Goal: Task Accomplishment & Management: Use online tool/utility

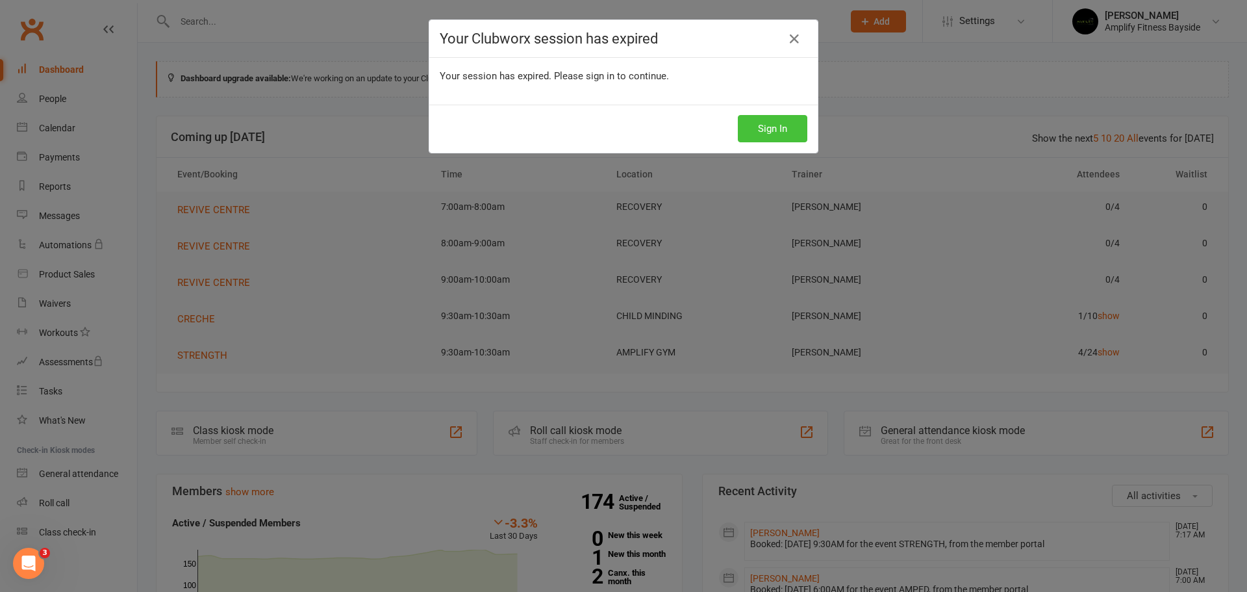
click at [747, 128] on button "Sign In" at bounding box center [772, 128] width 69 height 27
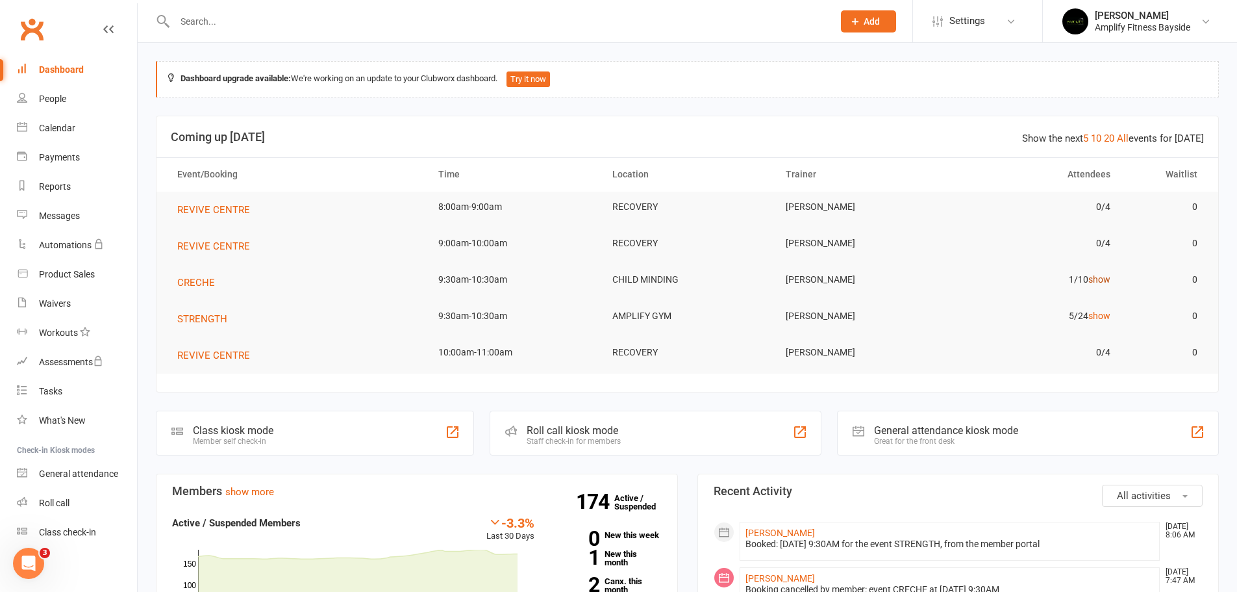
click at [1099, 279] on link "show" at bounding box center [1099, 279] width 22 height 10
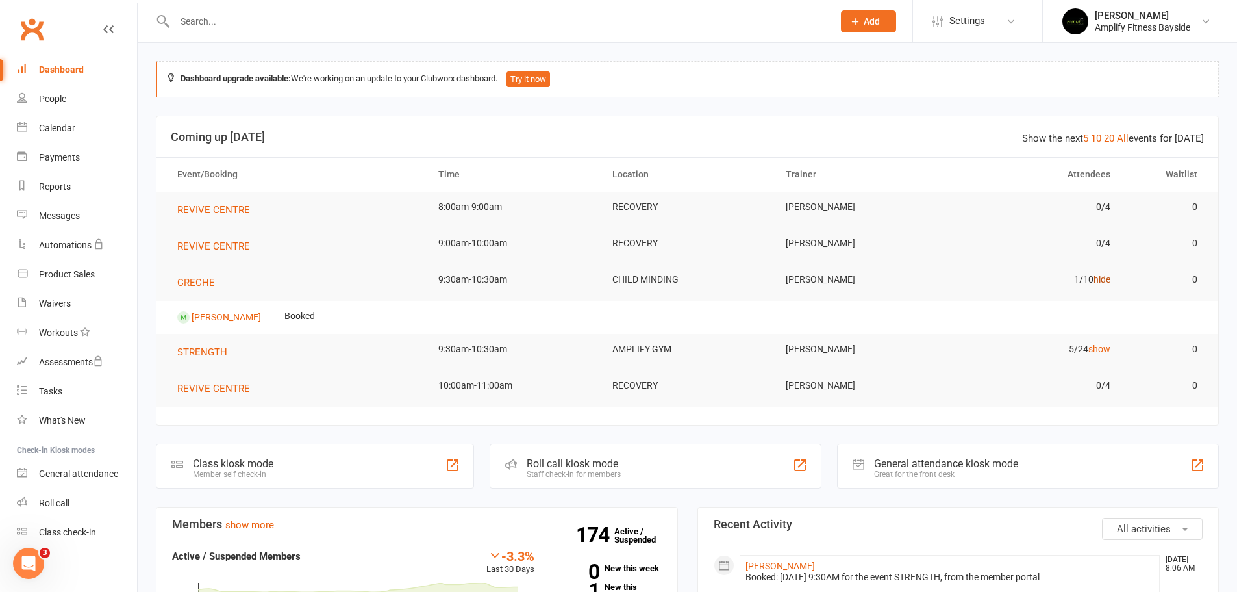
click at [1099, 279] on link "hide" at bounding box center [1102, 279] width 17 height 10
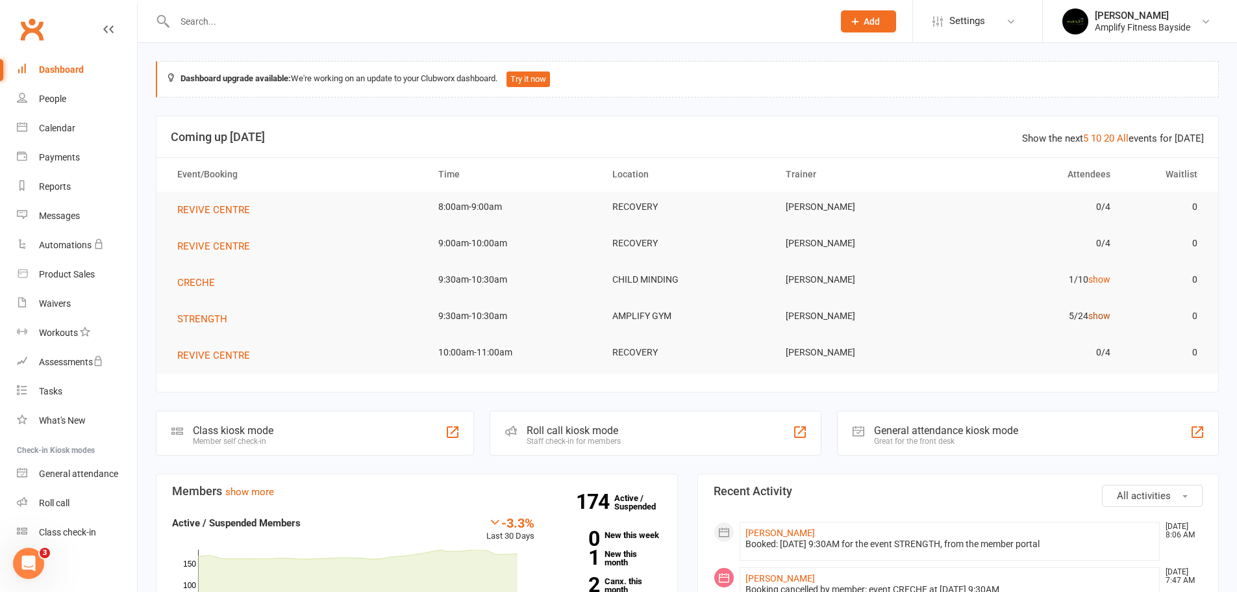
click at [1101, 315] on link "show" at bounding box center [1099, 315] width 22 height 10
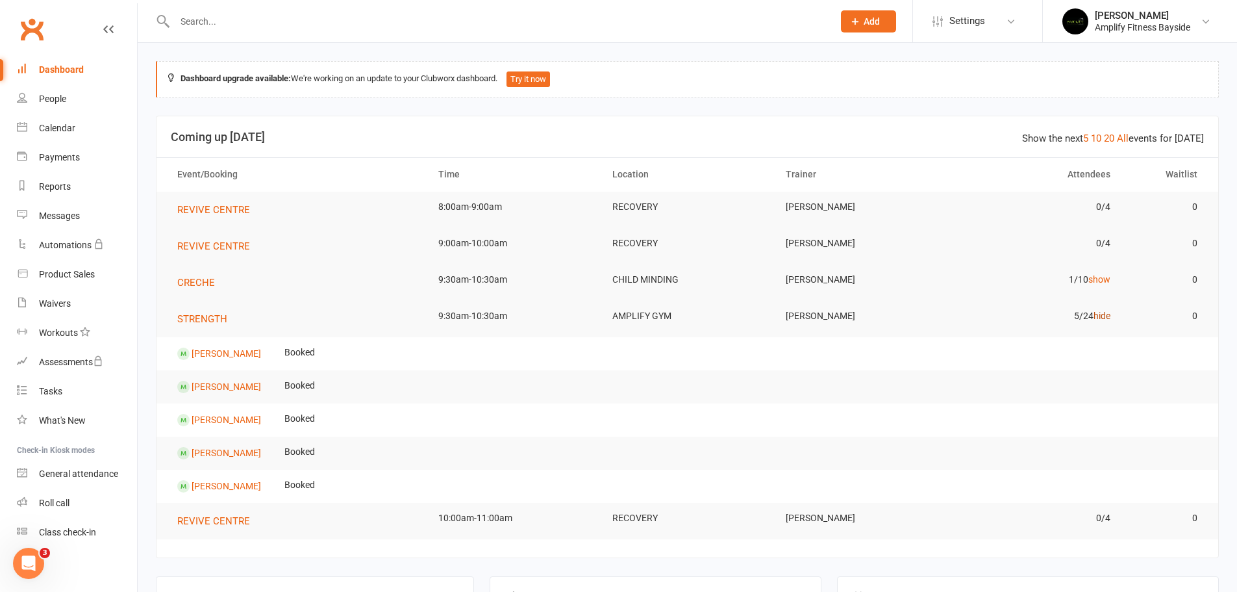
click at [1101, 315] on link "hide" at bounding box center [1102, 315] width 17 height 10
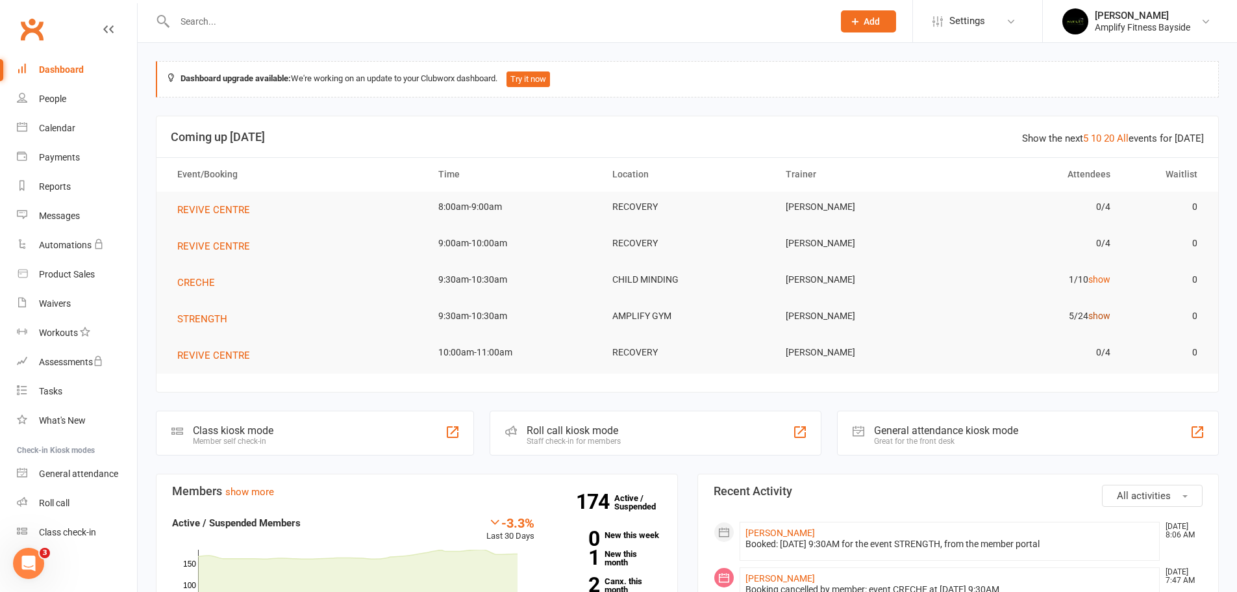
click at [1101, 315] on link "show" at bounding box center [1099, 315] width 22 height 10
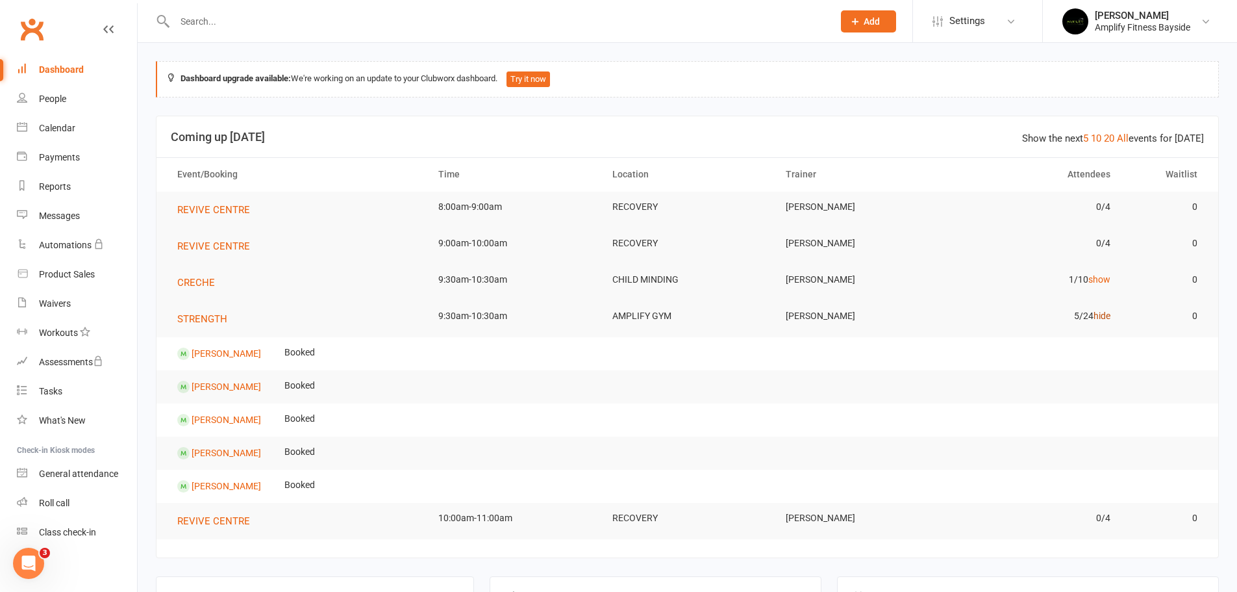
click at [1101, 315] on link "hide" at bounding box center [1102, 315] width 17 height 10
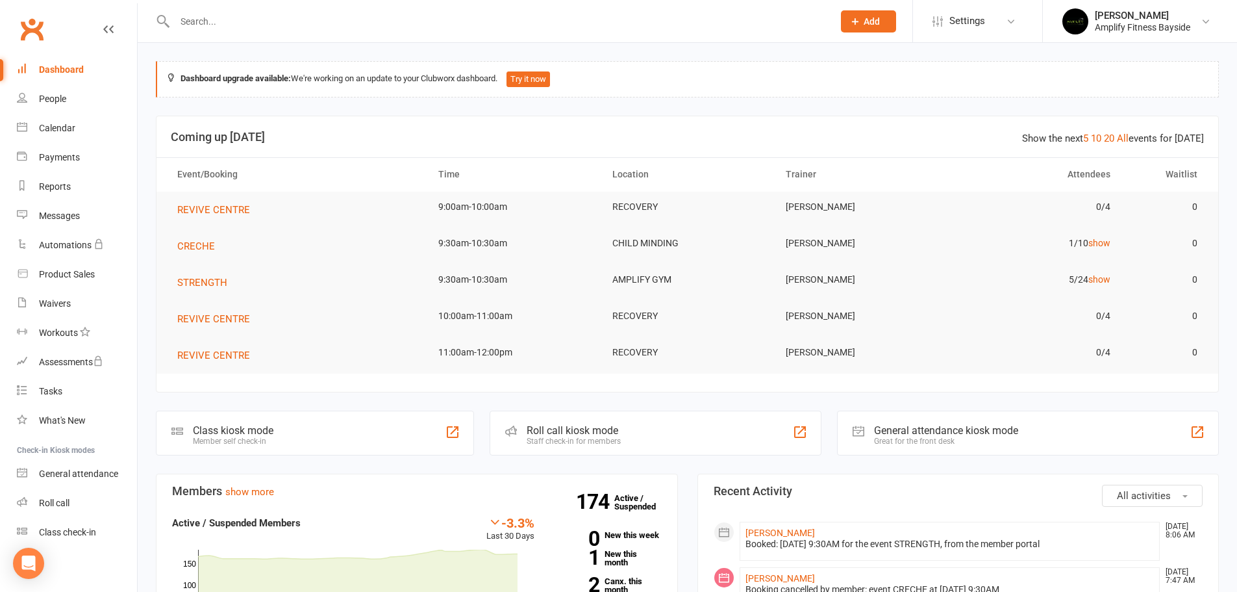
click at [240, 427] on div "Class kiosk mode" at bounding box center [233, 430] width 81 height 12
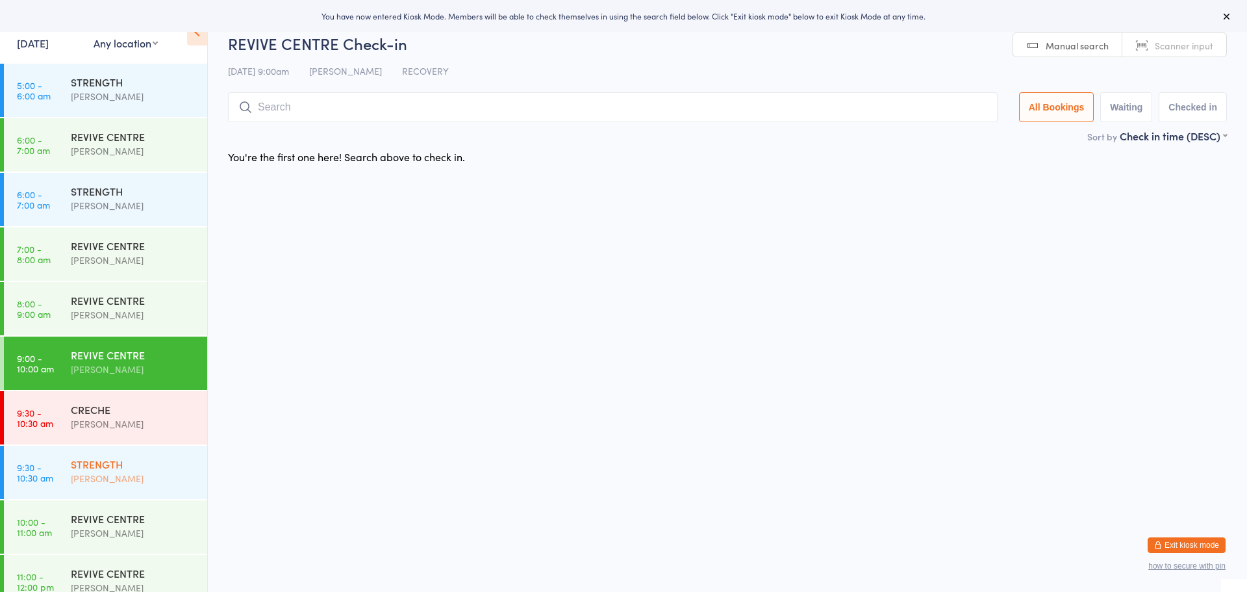
click at [114, 464] on div "STRENGTH" at bounding box center [133, 464] width 125 height 14
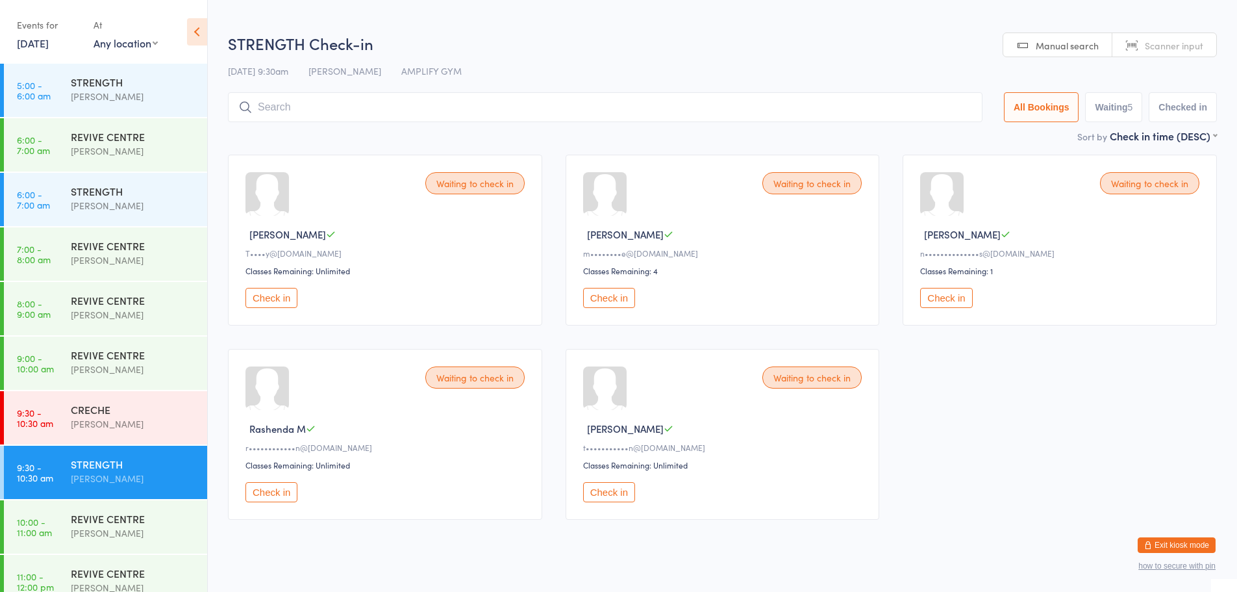
click at [606, 300] on button "Check in" at bounding box center [609, 298] width 52 height 20
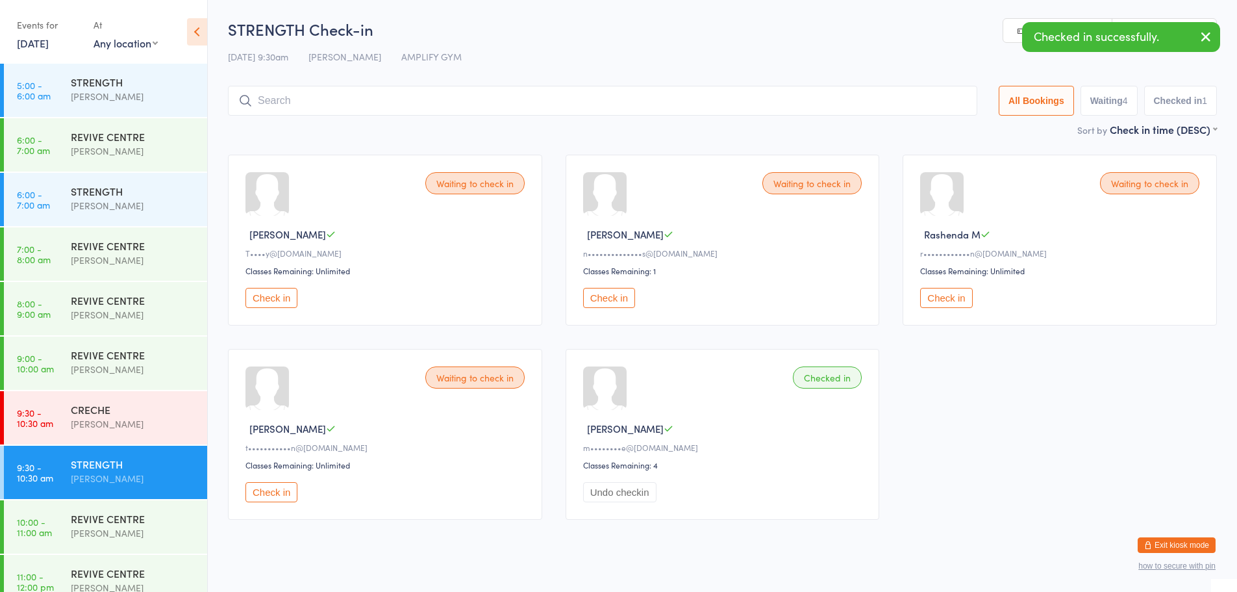
click at [282, 490] on button "Check in" at bounding box center [271, 492] width 52 height 20
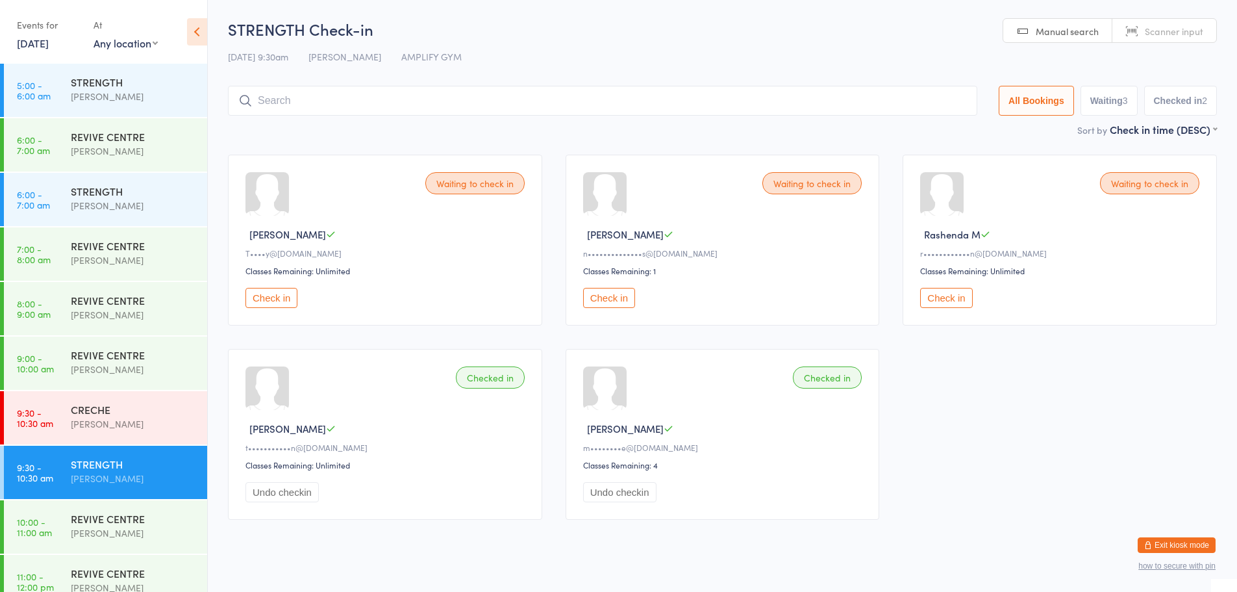
click at [946, 295] on button "Check in" at bounding box center [946, 298] width 52 height 20
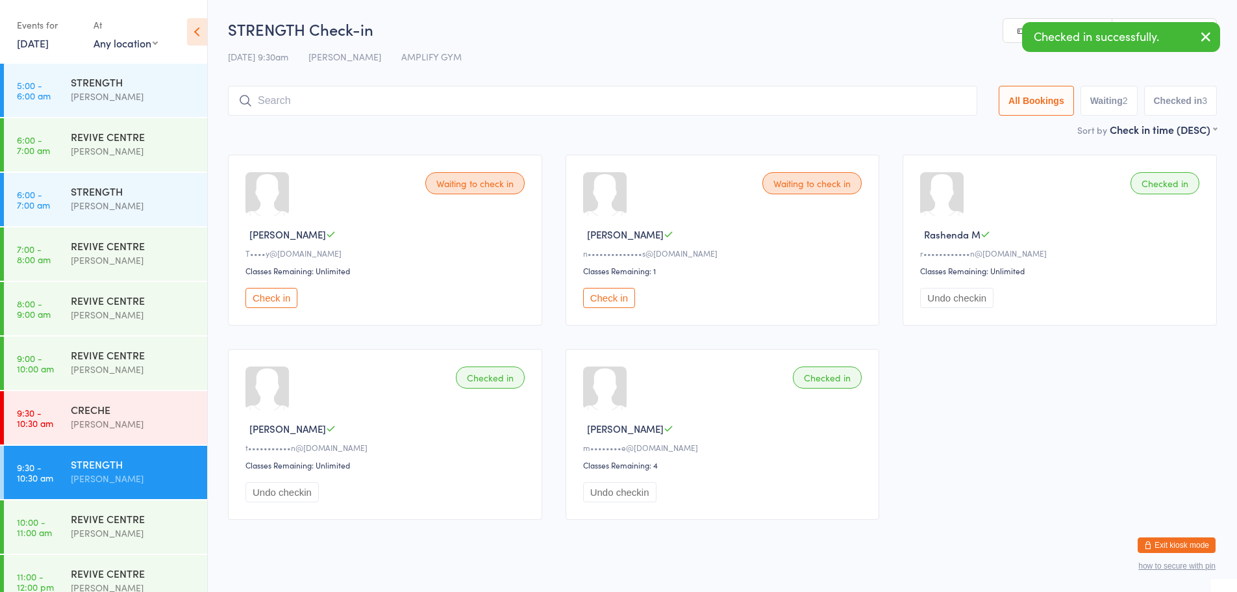
click at [371, 97] on input "search" at bounding box center [602, 101] width 749 height 30
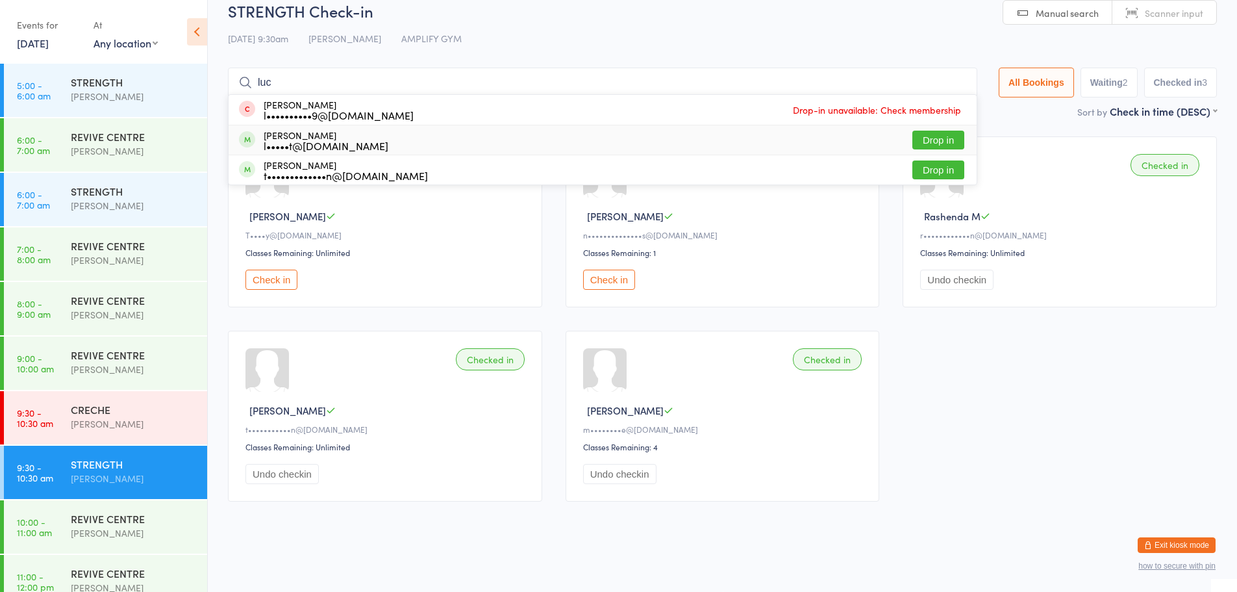
type input "luc"
click at [918, 140] on button "Drop in" at bounding box center [938, 140] width 52 height 19
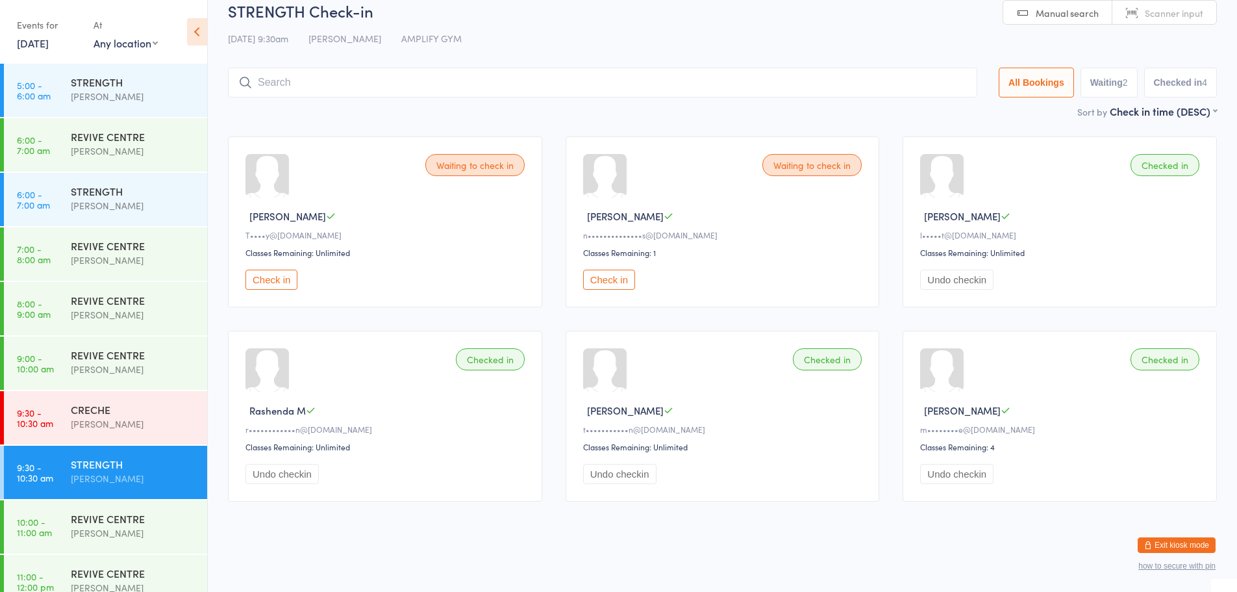
click at [981, 273] on button "Undo checkin" at bounding box center [956, 280] width 73 height 20
click at [262, 275] on button "Check in" at bounding box center [271, 280] width 52 height 20
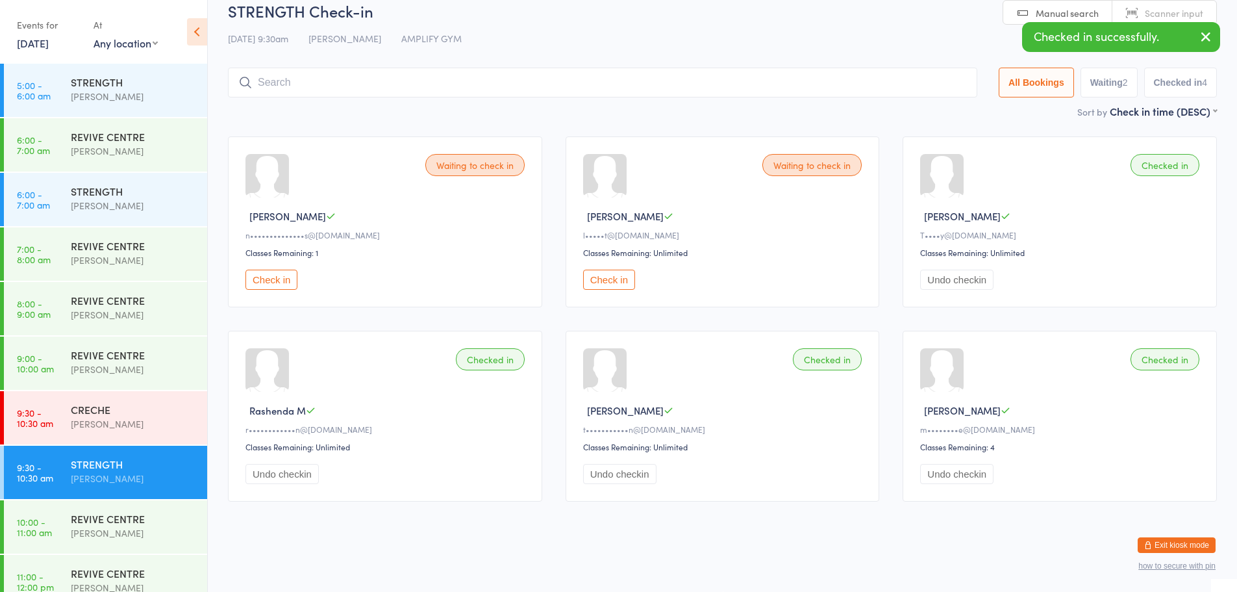
click at [286, 278] on button "Check in" at bounding box center [271, 280] width 52 height 20
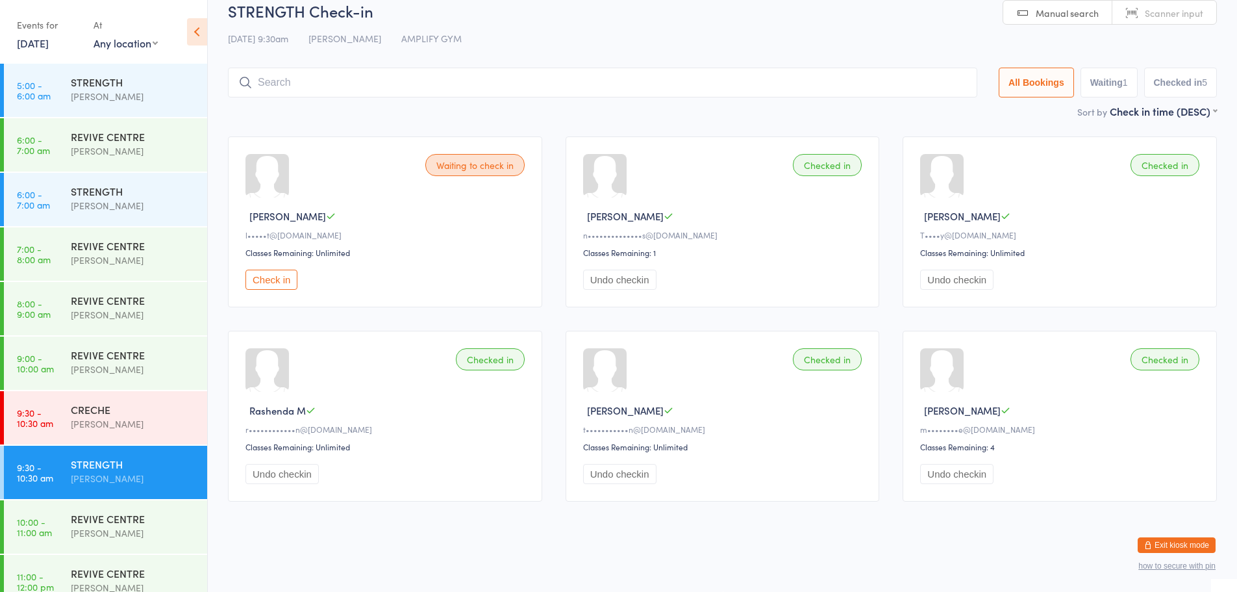
click at [1197, 544] on button "Exit kiosk mode" at bounding box center [1177, 545] width 78 height 16
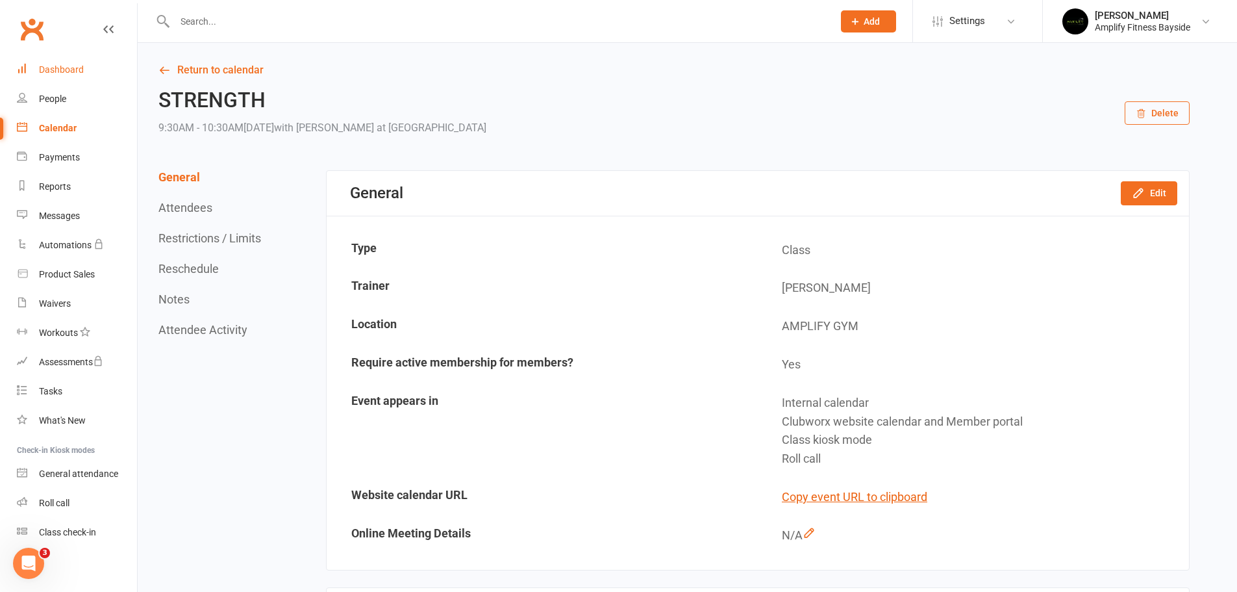
click at [59, 72] on div "Dashboard" at bounding box center [61, 69] width 45 height 10
